Goal: Information Seeking & Learning: Learn about a topic

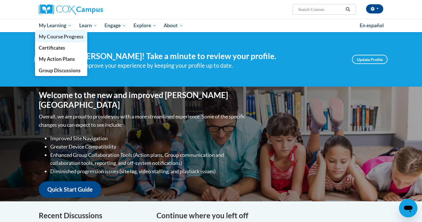
click at [66, 38] on span "My Course Progress" at bounding box center [61, 37] width 45 height 6
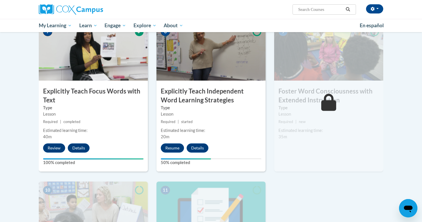
scroll to position [449, 0]
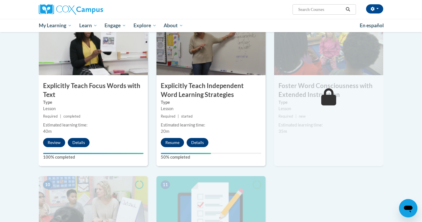
click at [176, 141] on button "Resume" at bounding box center [172, 142] width 23 height 9
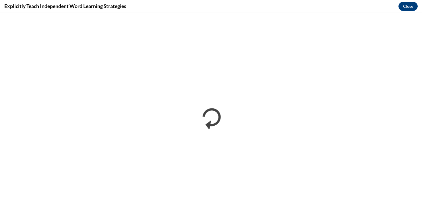
scroll to position [0, 0]
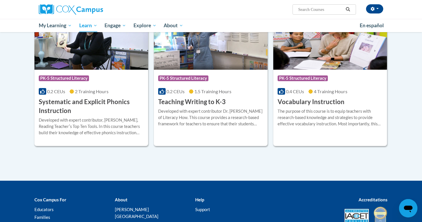
scroll to position [641, 0]
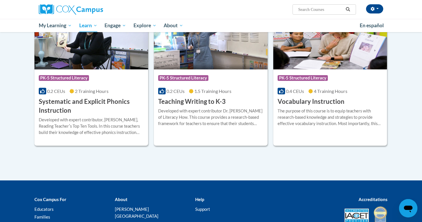
click at [331, 60] on img at bounding box center [330, 40] width 114 height 59
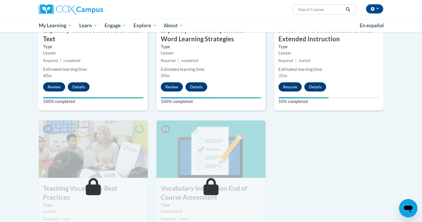
scroll to position [507, 0]
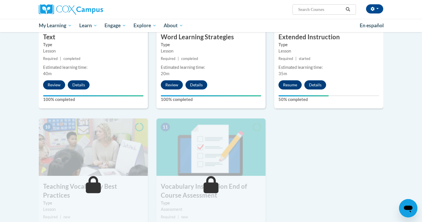
click at [286, 85] on button "Resume" at bounding box center [290, 84] width 23 height 9
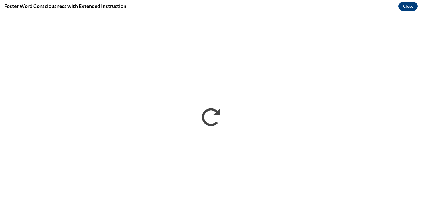
scroll to position [0, 0]
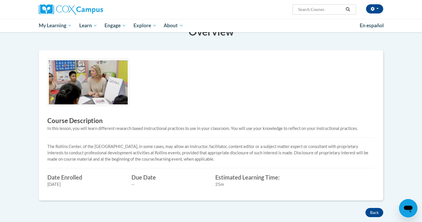
scroll to position [16, 0]
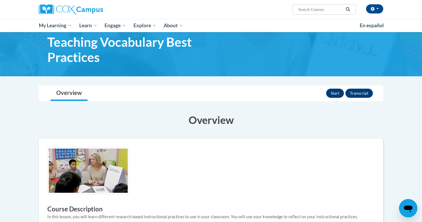
click at [340, 90] on button "Start" at bounding box center [335, 93] width 18 height 9
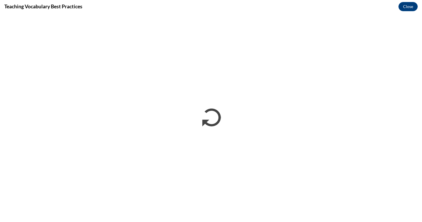
scroll to position [0, 0]
